Goal: Information Seeking & Learning: Understand process/instructions

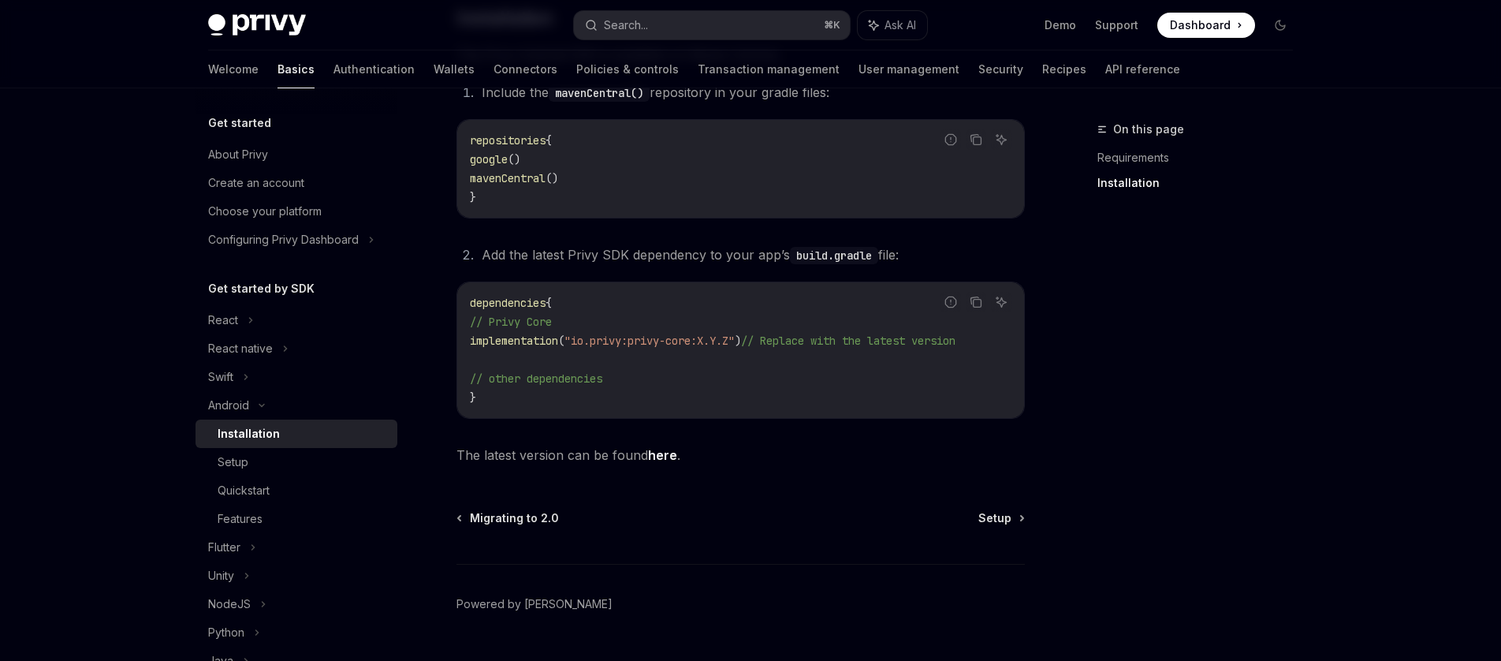
scroll to position [365, 0]
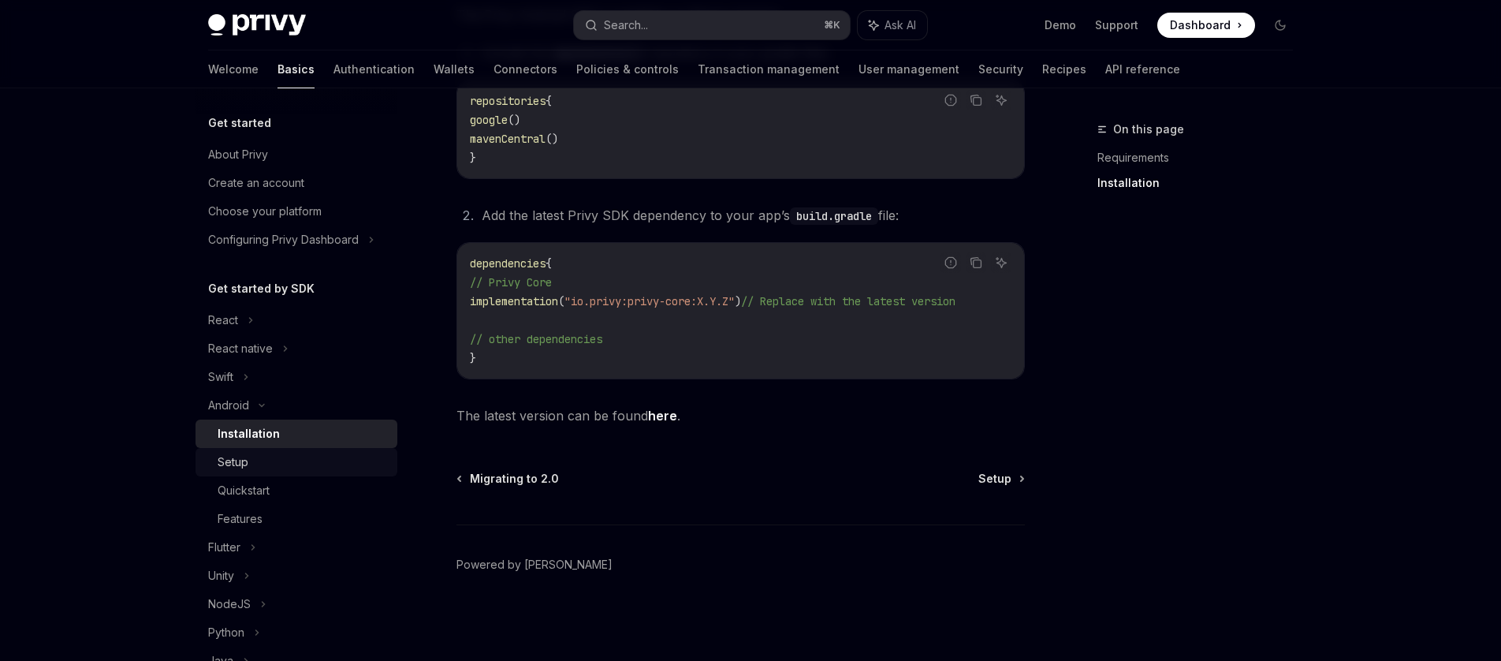
click at [218, 469] on div "Setup" at bounding box center [233, 462] width 31 height 19
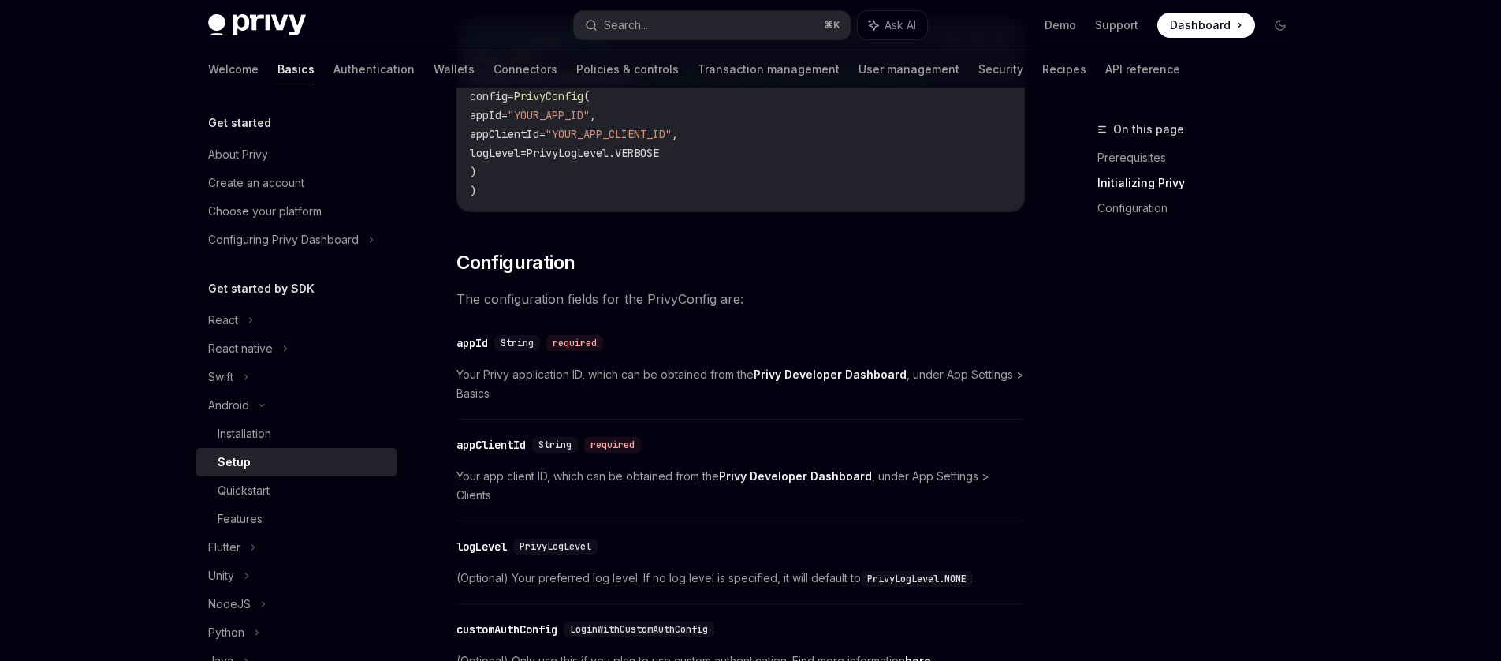
scroll to position [647, 0]
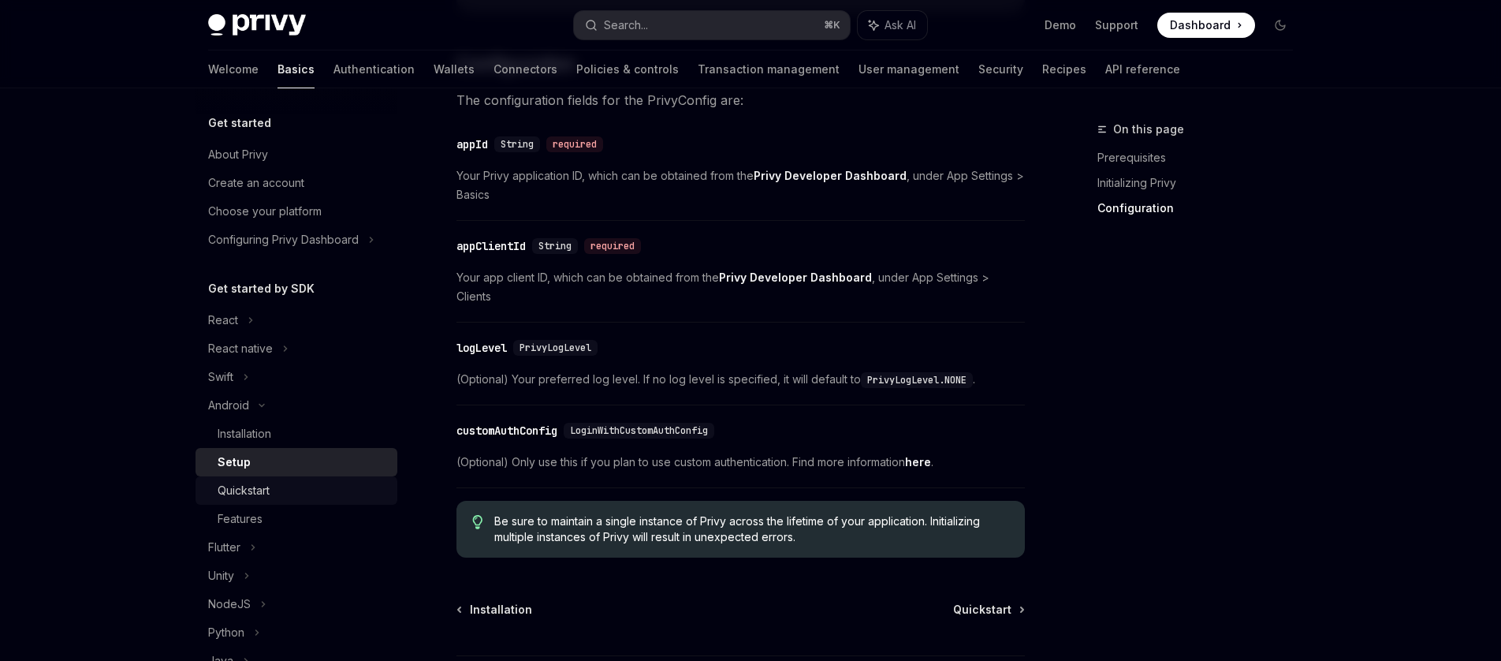
click at [295, 493] on div "Quickstart" at bounding box center [303, 490] width 170 height 19
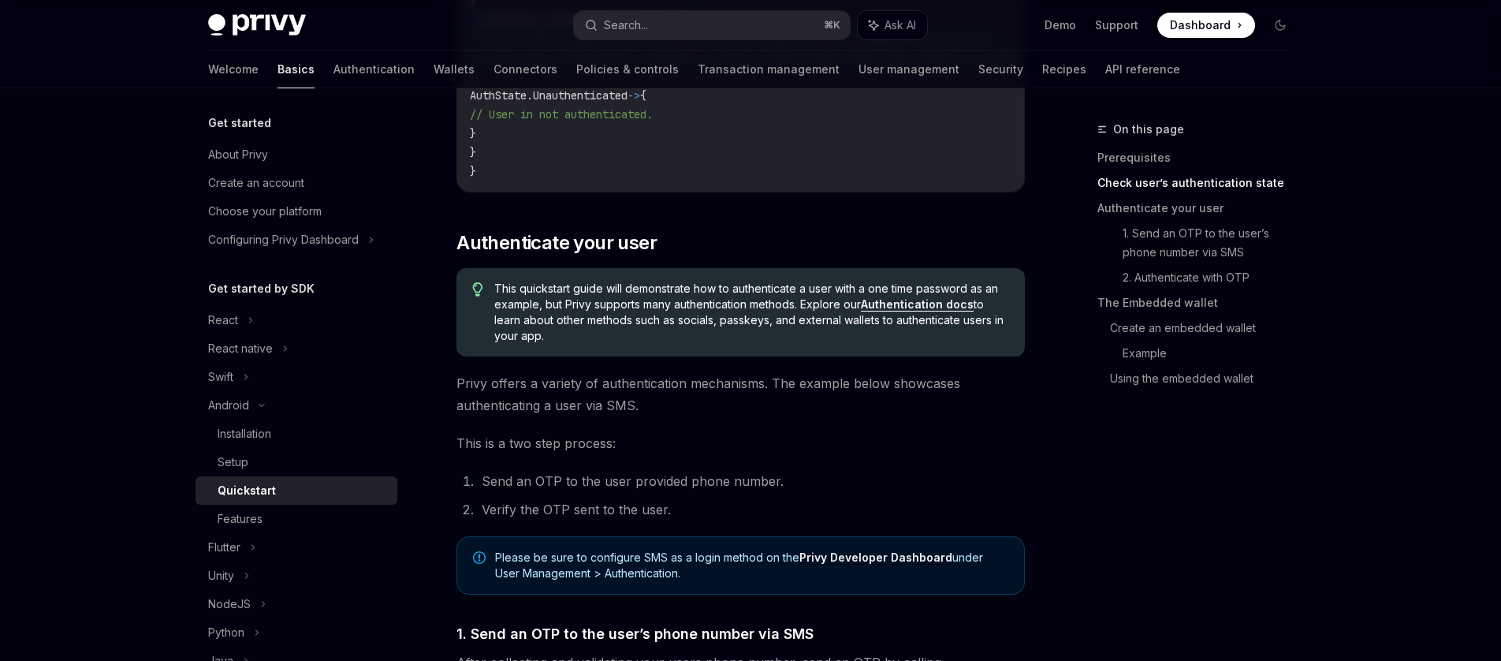
scroll to position [613, 0]
click at [923, 315] on link "Authentication docs" at bounding box center [917, 307] width 113 height 14
type textarea "*"
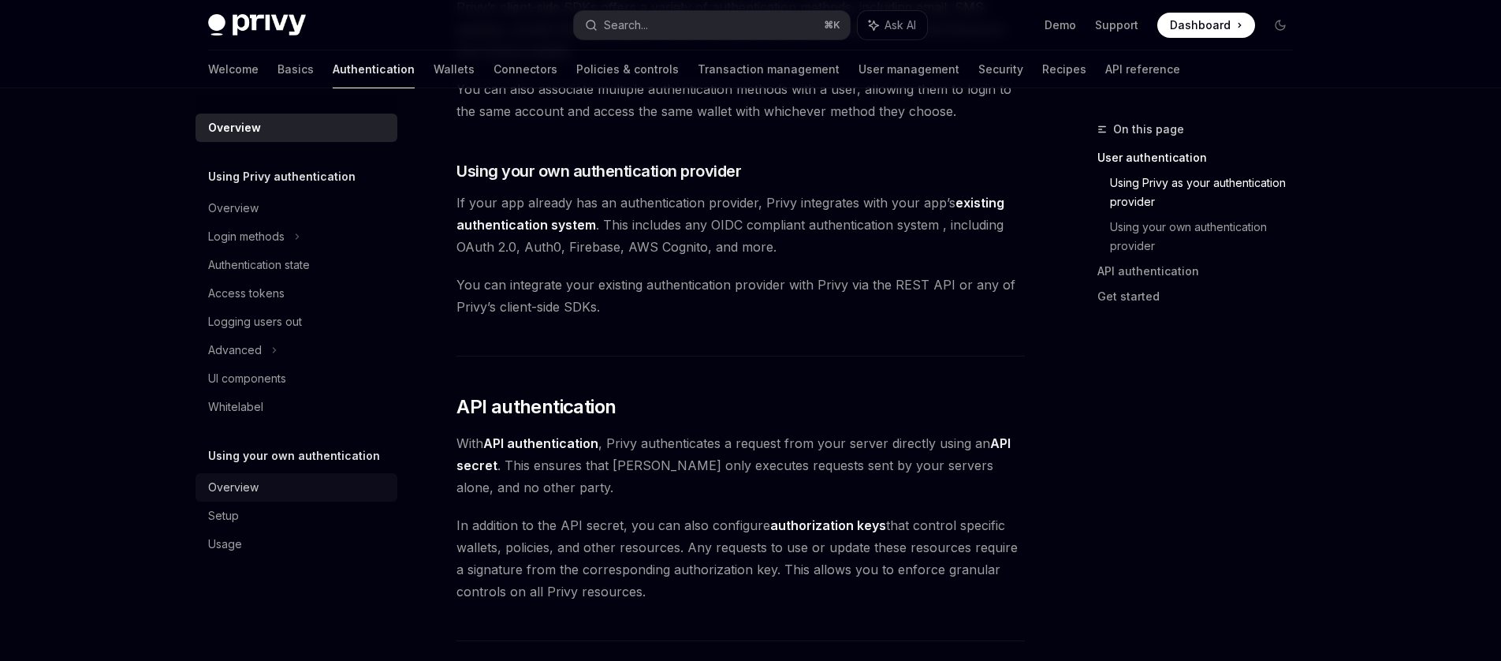
scroll to position [755, 0]
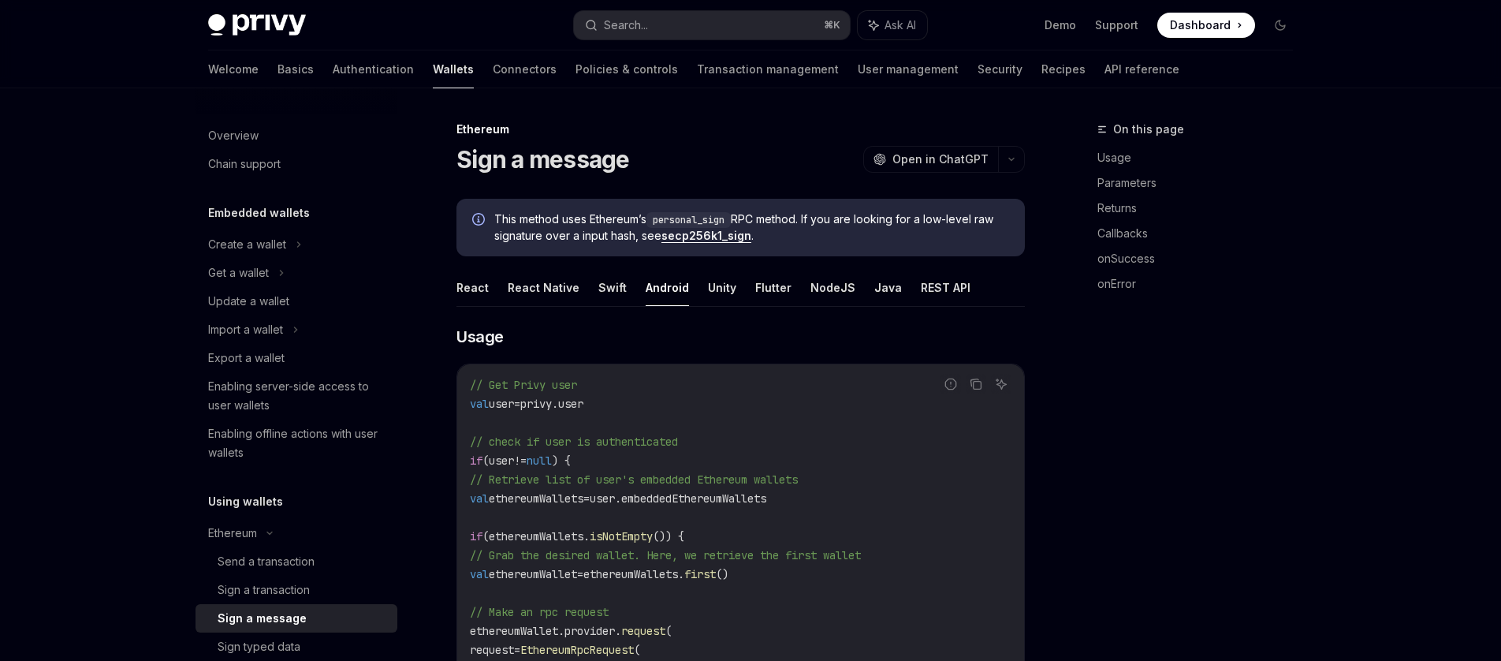
scroll to position [164, 0]
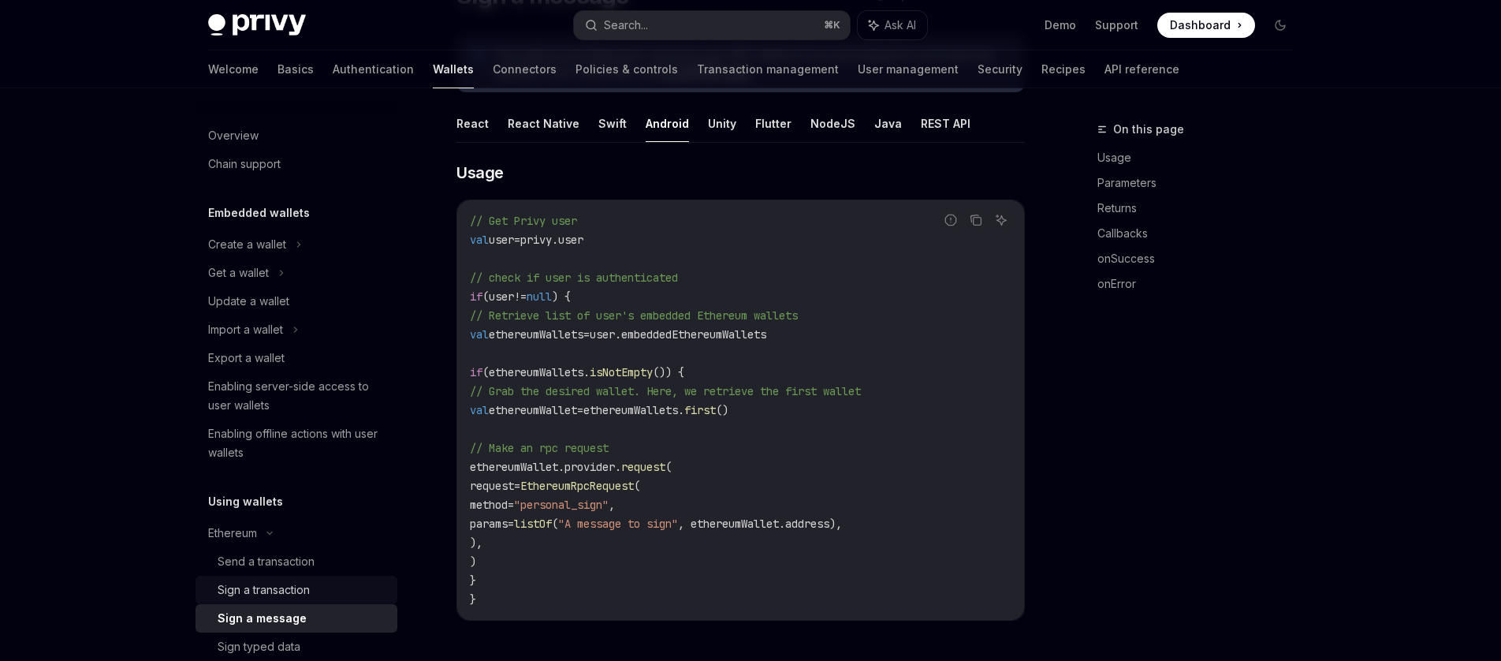
click at [304, 589] on div "Sign a transaction" at bounding box center [264, 589] width 92 height 19
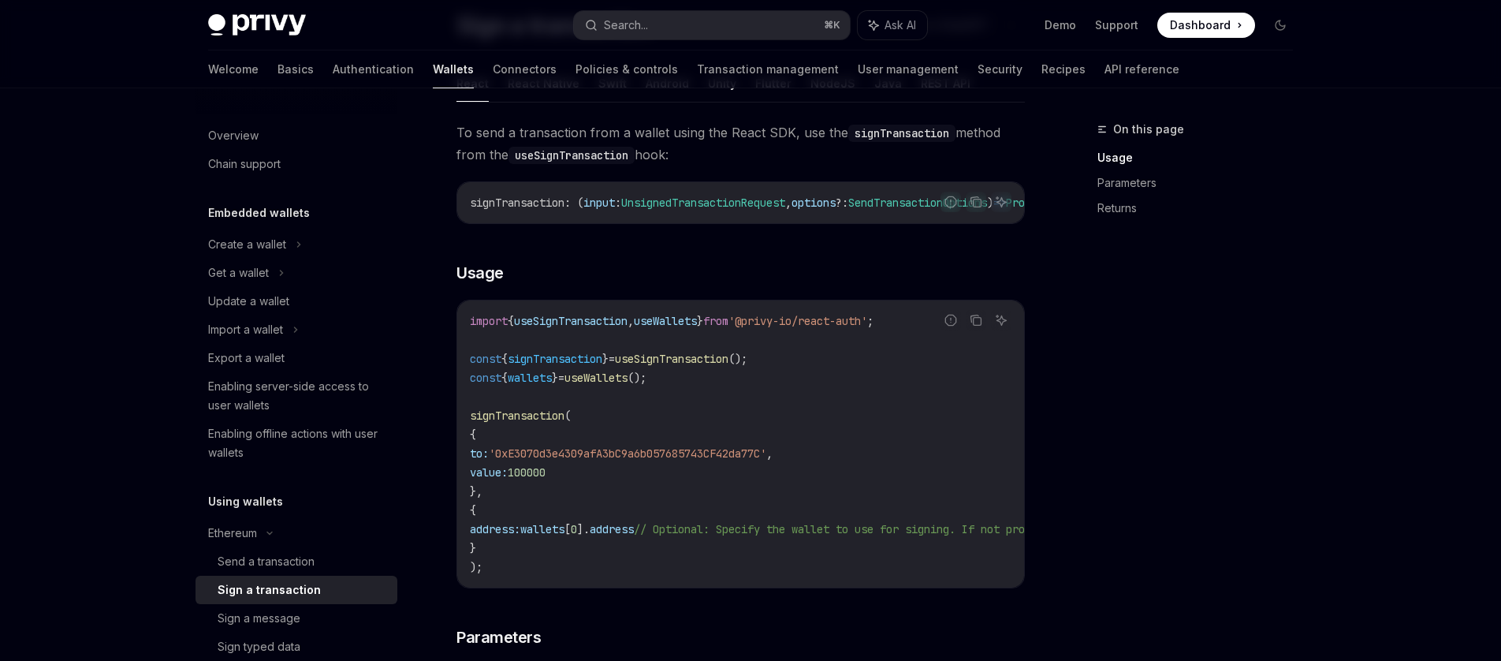
scroll to position [138, 0]
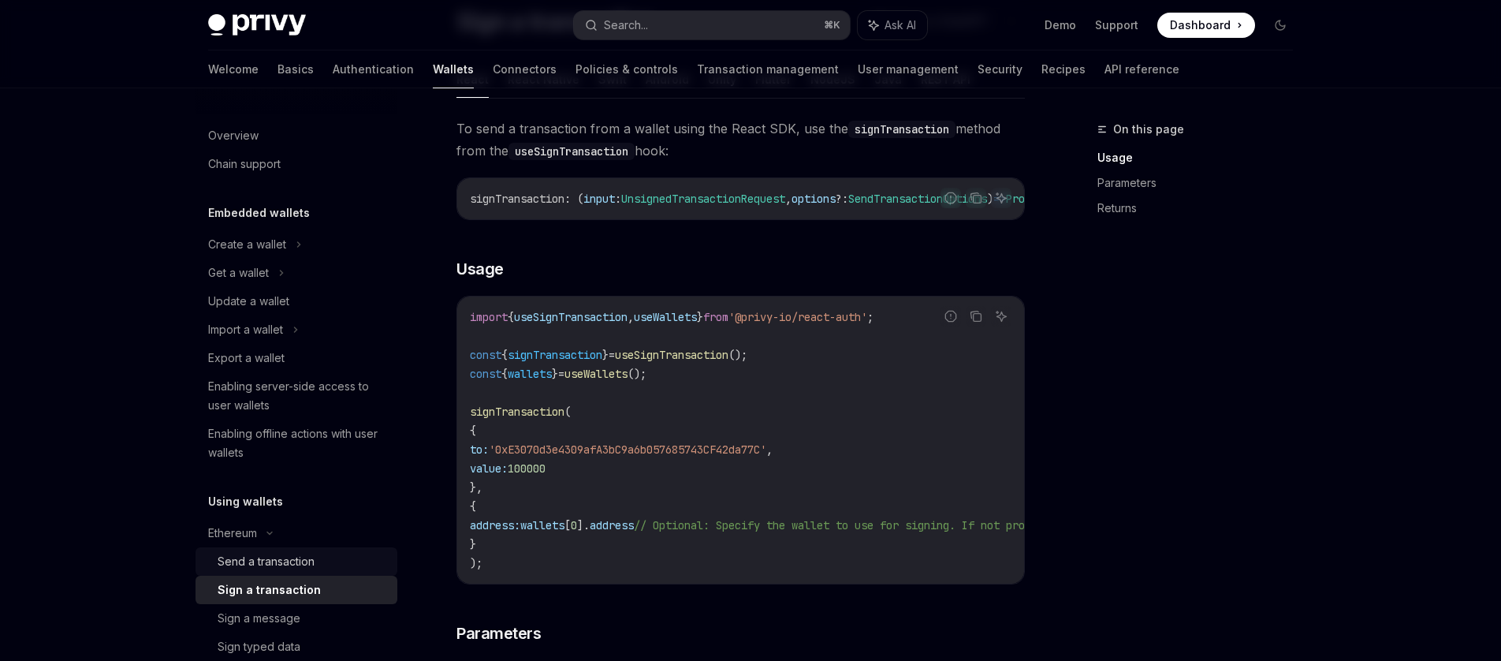
click at [232, 557] on div "Send a transaction" at bounding box center [266, 561] width 97 height 19
type textarea "*"
